Goal: Task Accomplishment & Management: Manage account settings

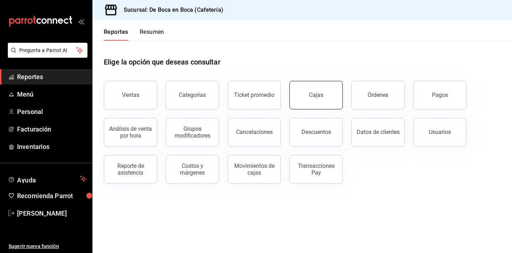
click at [313, 101] on link "Cajas" at bounding box center [316, 95] width 53 height 28
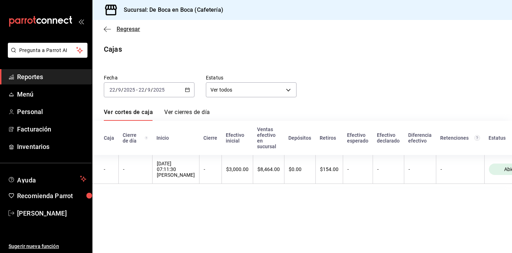
click at [122, 31] on span "Regresar" at bounding box center [128, 29] width 23 height 7
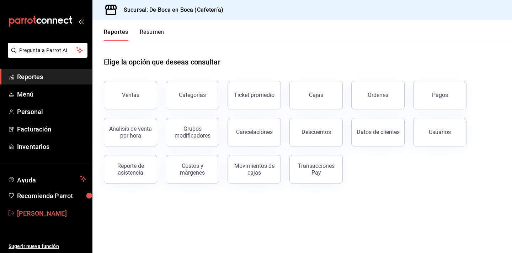
click at [52, 218] on link "[PERSON_NAME]" at bounding box center [46, 212] width 92 height 15
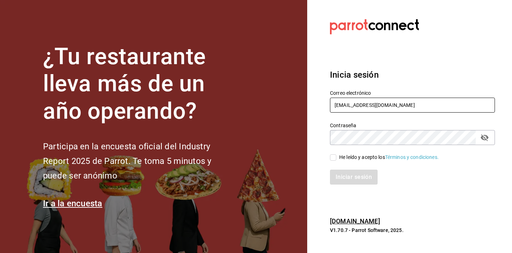
type input "[EMAIL_ADDRESS][DOMAIN_NAME]"
click at [486, 136] on icon "passwordField" at bounding box center [485, 137] width 8 height 7
click at [345, 155] on div "He leído y acepto los Términos y condiciones." at bounding box center [389, 156] width 100 height 7
click at [336, 155] on input "He leído y acepto los Términos y condiciones." at bounding box center [333, 157] width 6 height 6
checkbox input "true"
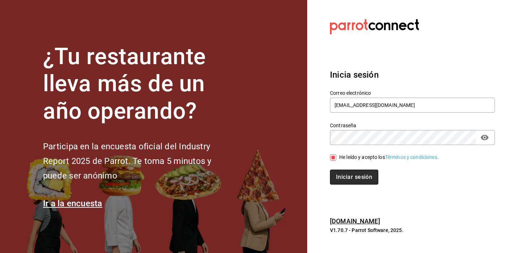
click at [346, 173] on button "Iniciar sesión" at bounding box center [354, 176] width 48 height 15
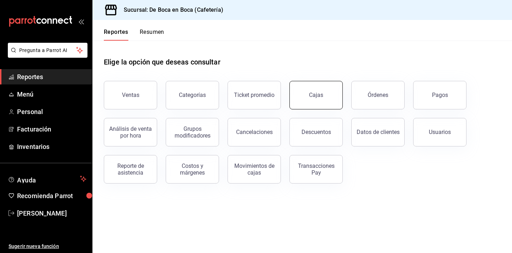
click at [334, 89] on link "Cajas" at bounding box center [316, 95] width 53 height 28
